Goal: Task Accomplishment & Management: Use online tool/utility

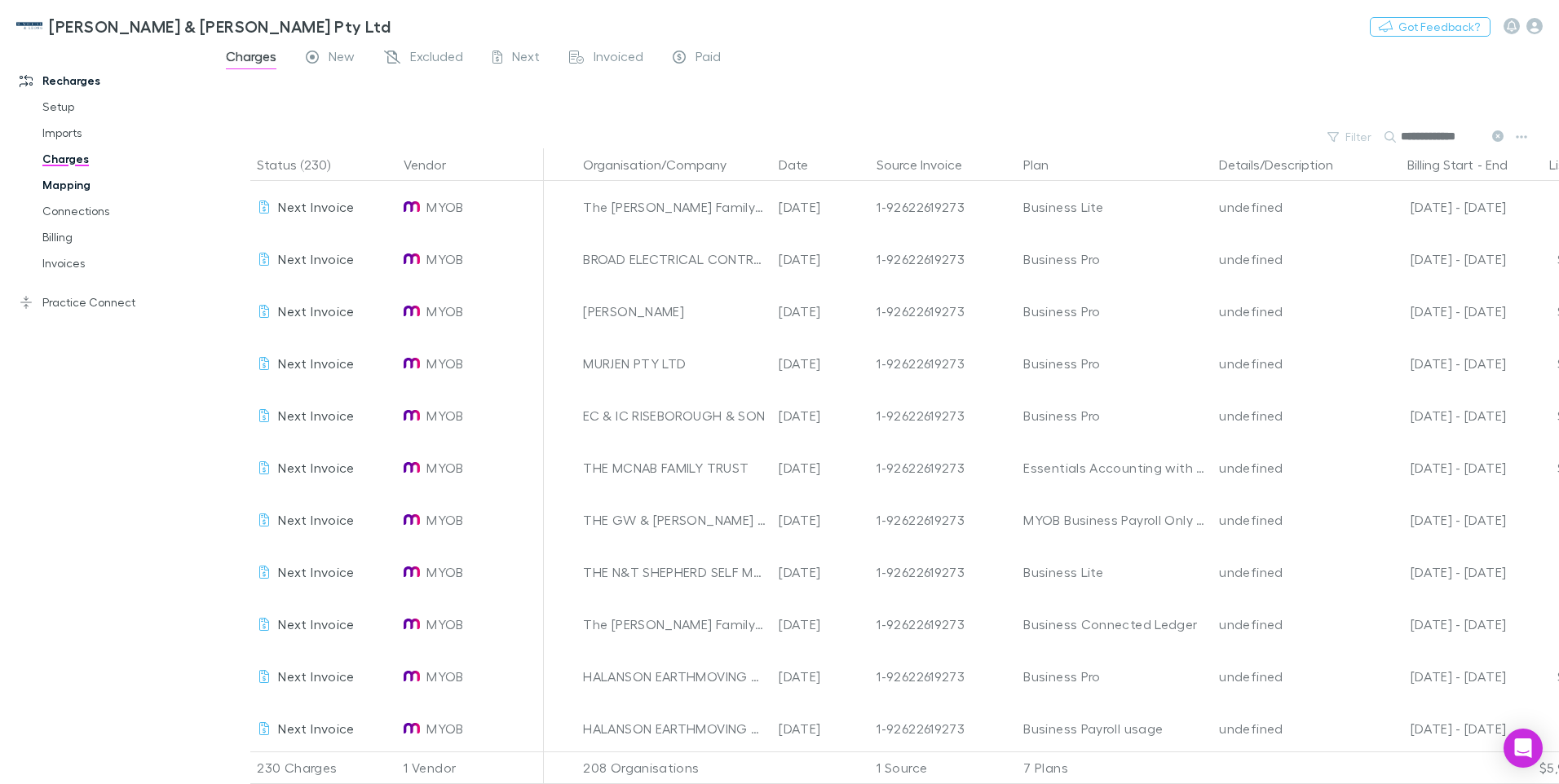
click at [67, 186] on link "Mapping" at bounding box center [123, 185] width 194 height 26
